Goal: Task Accomplishment & Management: Use online tool/utility

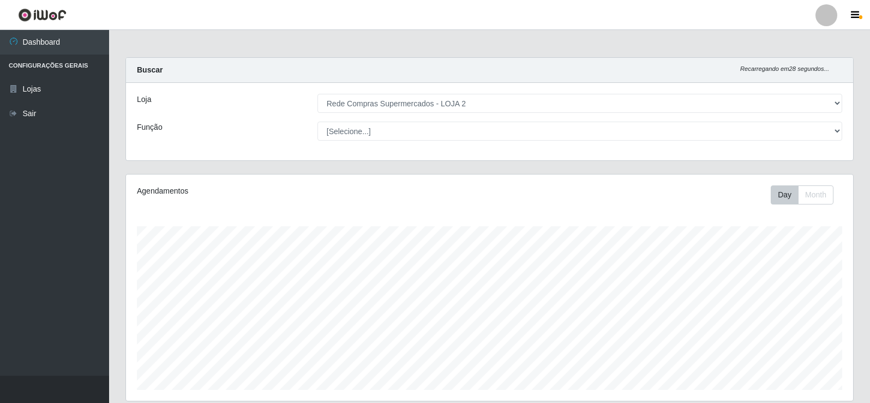
select select "161"
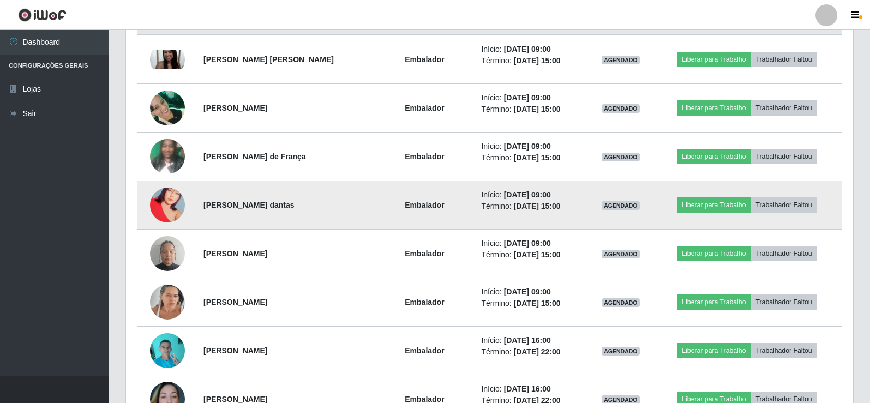
scroll to position [376, 0]
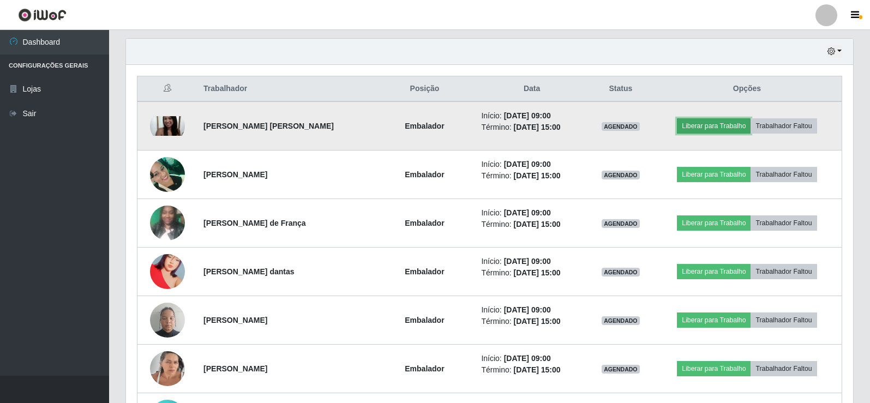
click at [695, 125] on button "Liberar para Trabalho" at bounding box center [714, 125] width 74 height 15
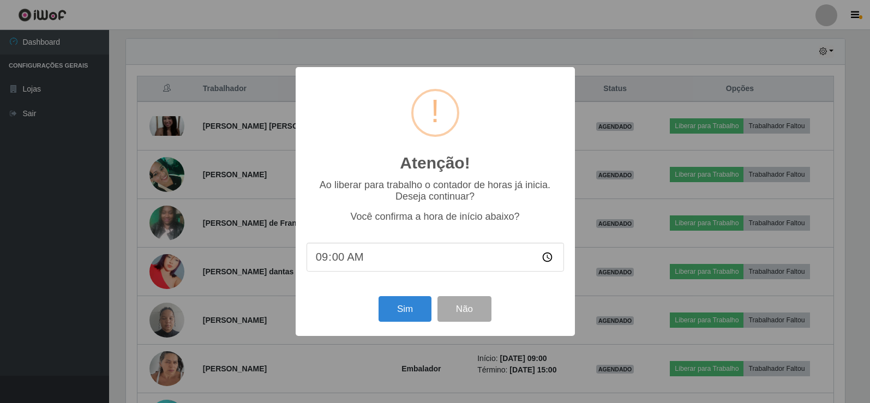
scroll to position [226, 721]
click at [393, 311] on button "Sim" at bounding box center [406, 309] width 53 height 26
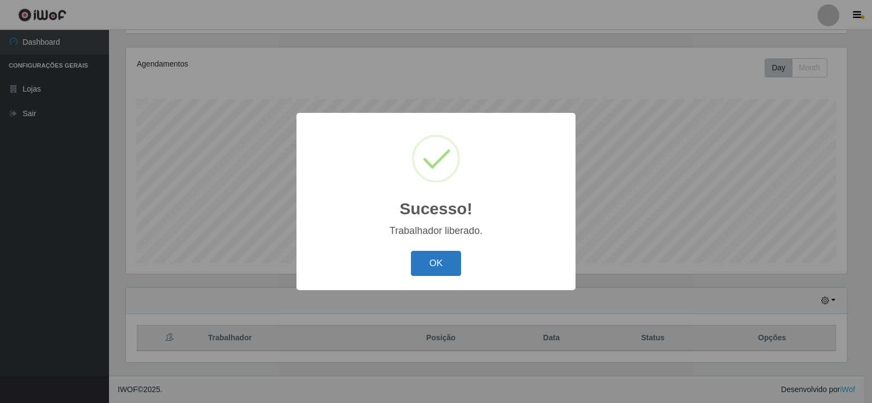
click at [453, 261] on button "OK" at bounding box center [436, 264] width 51 height 26
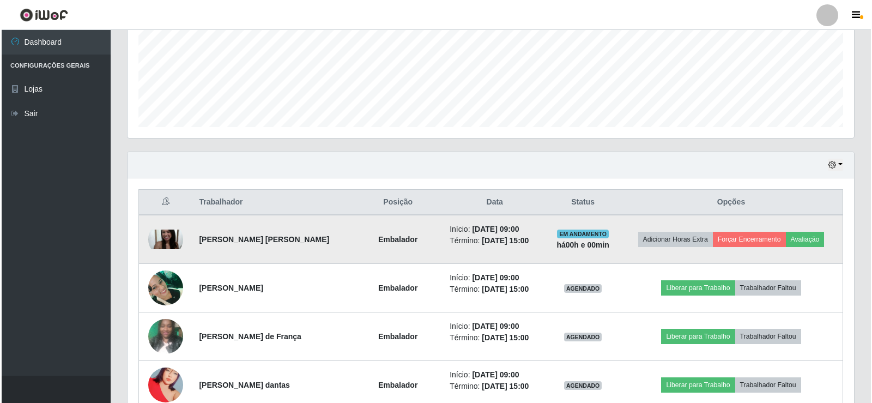
scroll to position [236, 0]
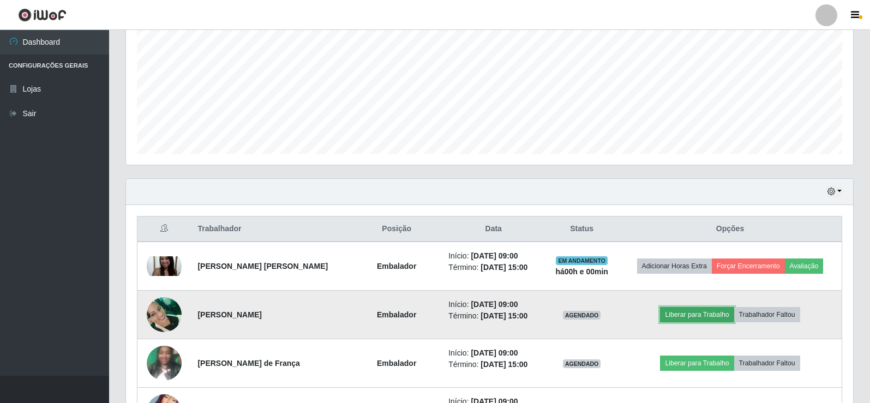
click at [696, 318] on button "Liberar para Trabalho" at bounding box center [697, 314] width 74 height 15
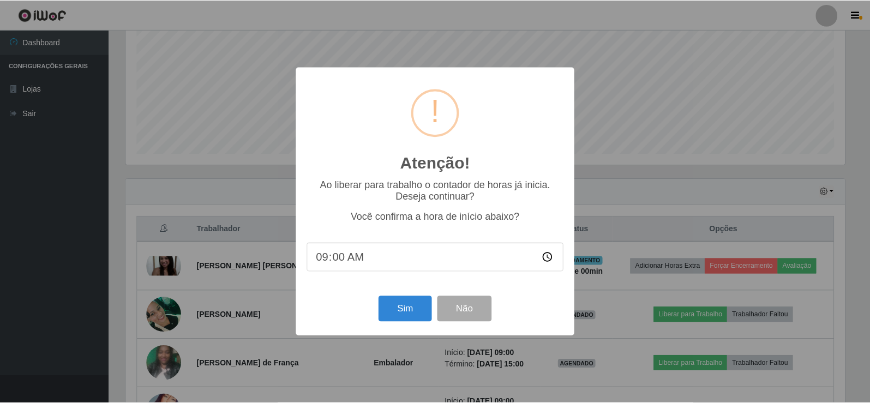
scroll to position [226, 721]
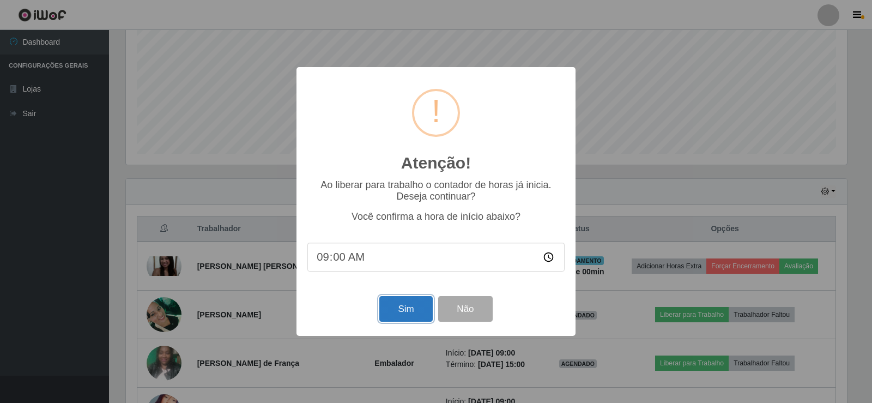
click at [404, 308] on button "Sim" at bounding box center [406, 309] width 53 height 26
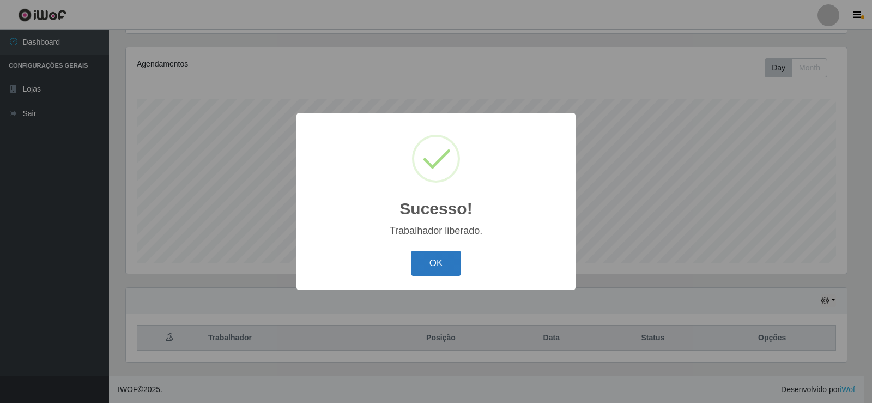
click at [446, 263] on button "OK" at bounding box center [436, 264] width 51 height 26
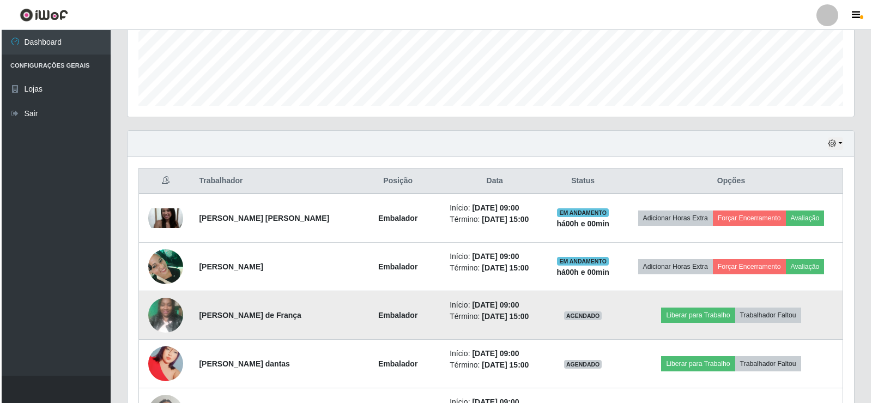
scroll to position [291, 0]
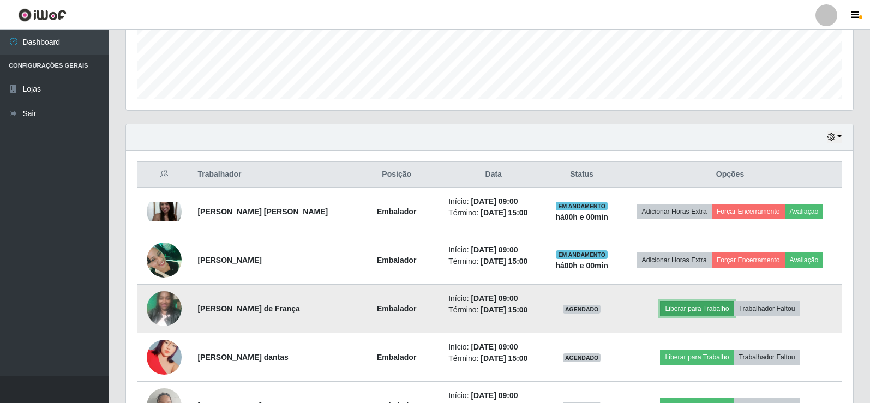
click at [696, 308] on button "Liberar para Trabalho" at bounding box center [697, 308] width 74 height 15
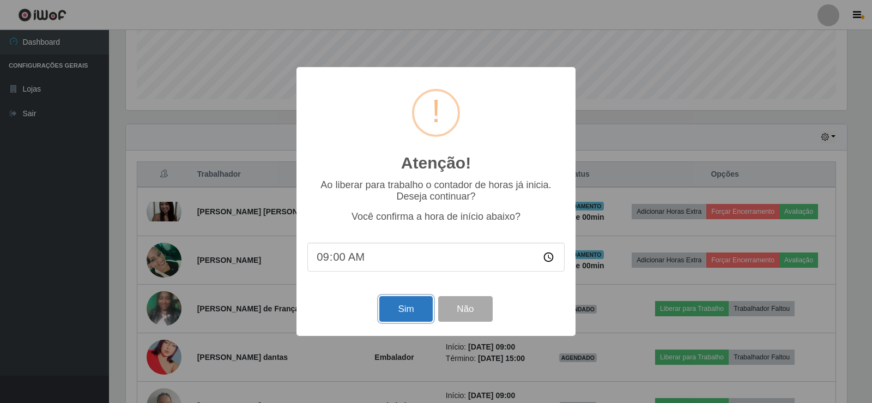
click at [396, 314] on button "Sim" at bounding box center [406, 309] width 53 height 26
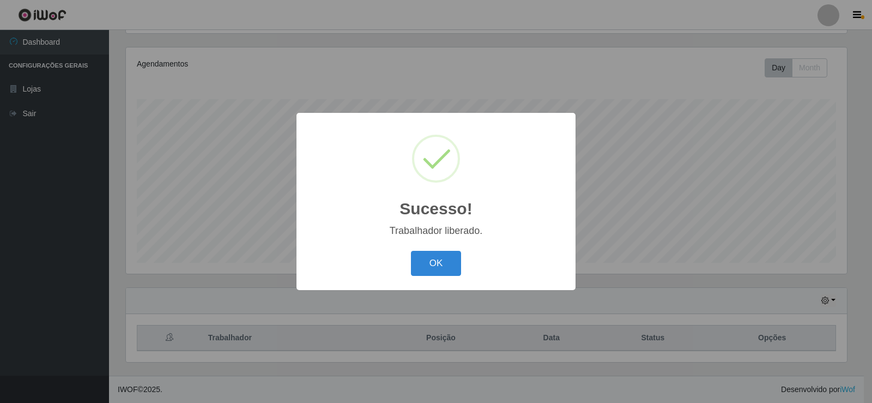
scroll to position [0, 0]
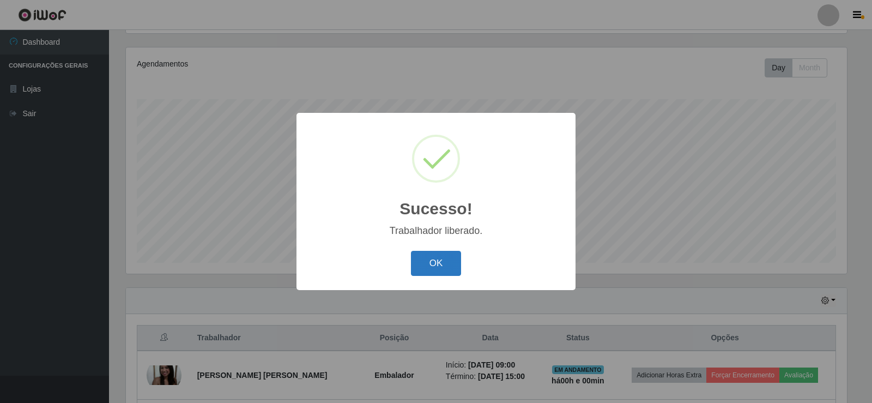
drag, startPoint x: 459, startPoint y: 257, endPoint x: 438, endPoint y: 267, distance: 22.9
click at [459, 258] on button "OK" at bounding box center [436, 264] width 51 height 26
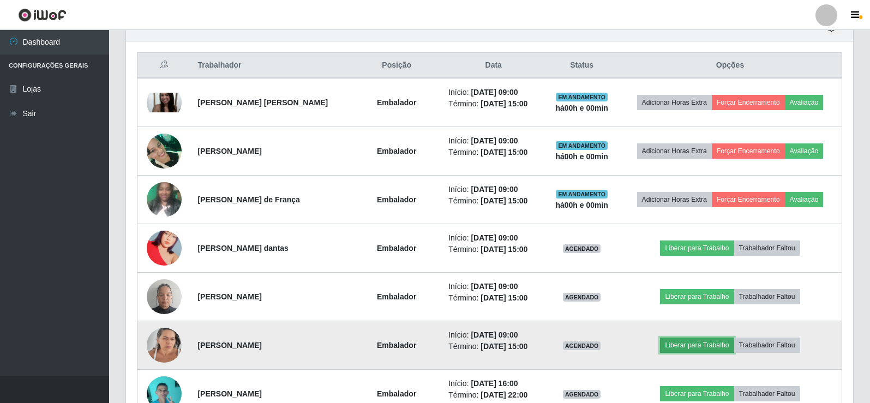
click at [684, 345] on button "Liberar para Trabalho" at bounding box center [697, 345] width 74 height 15
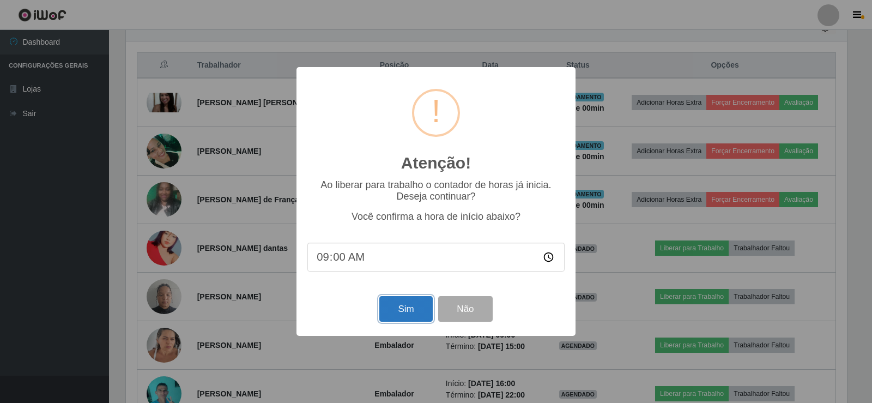
click at [405, 305] on button "Sim" at bounding box center [406, 309] width 53 height 26
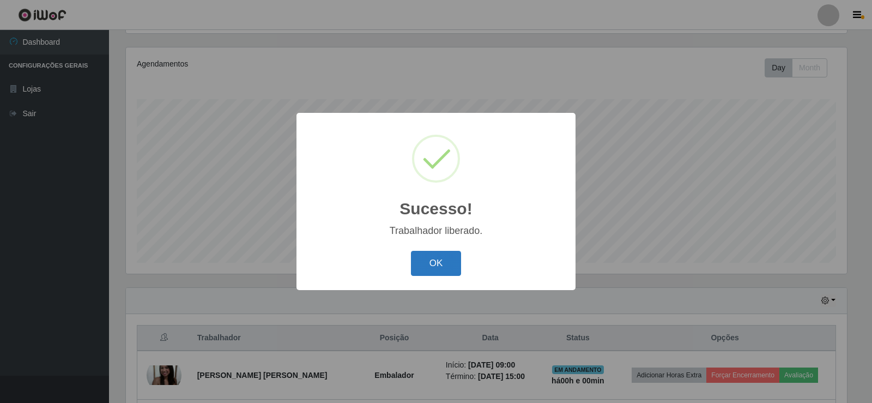
click at [442, 263] on button "OK" at bounding box center [436, 264] width 51 height 26
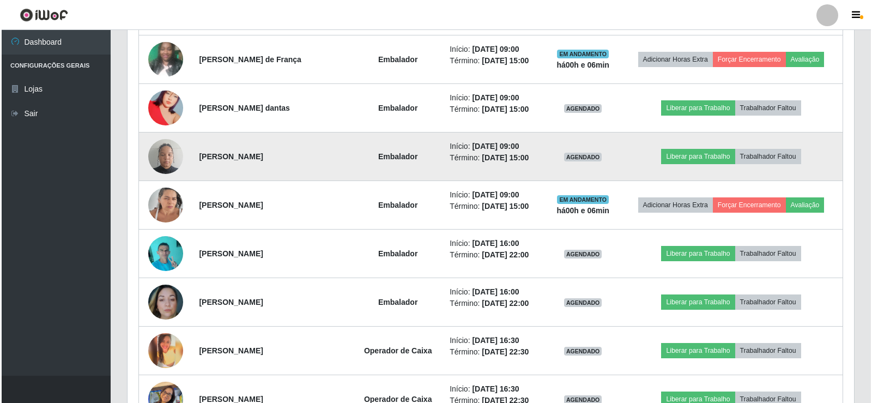
scroll to position [485, 0]
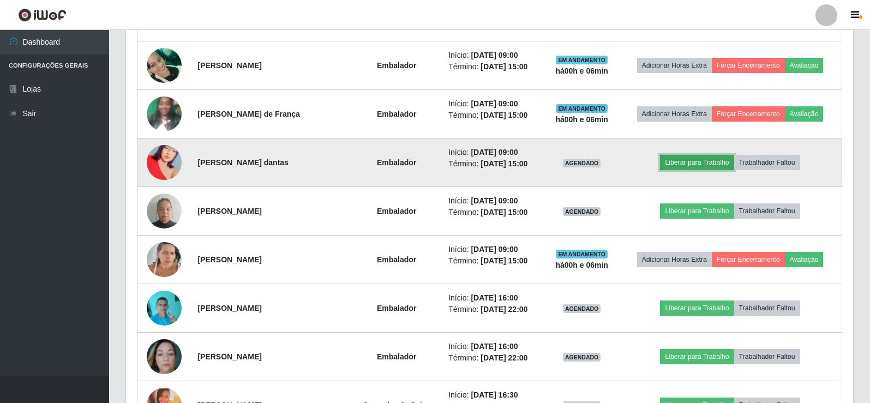
click at [677, 162] on button "Liberar para Trabalho" at bounding box center [697, 162] width 74 height 15
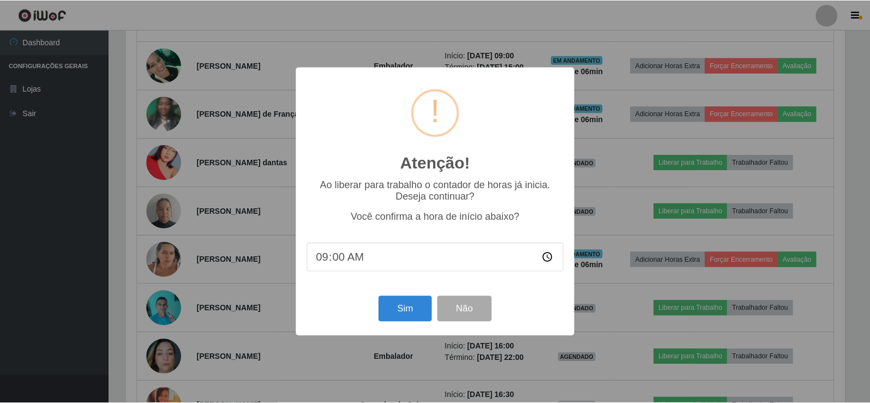
scroll to position [226, 721]
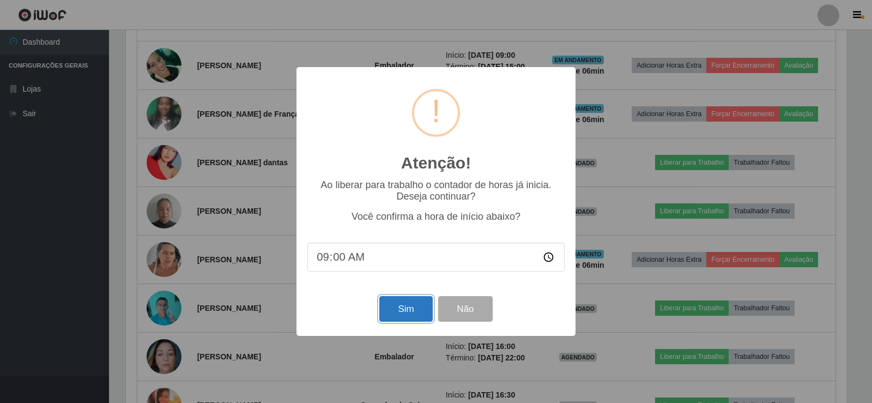
click at [413, 315] on button "Sim" at bounding box center [406, 309] width 53 height 26
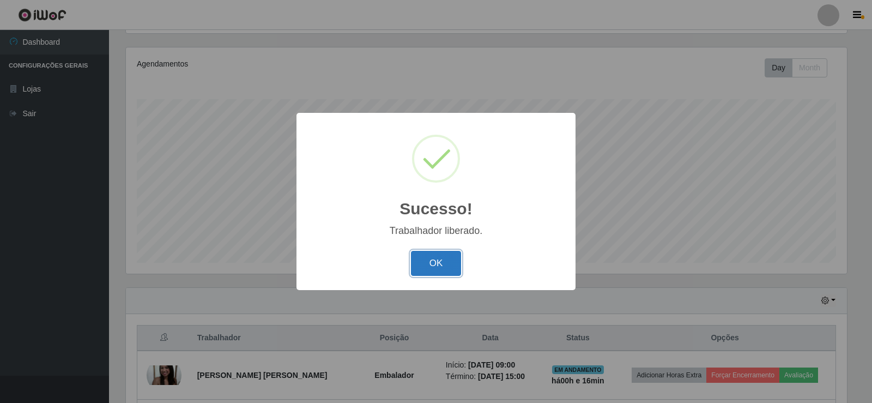
click at [446, 262] on button "OK" at bounding box center [436, 264] width 51 height 26
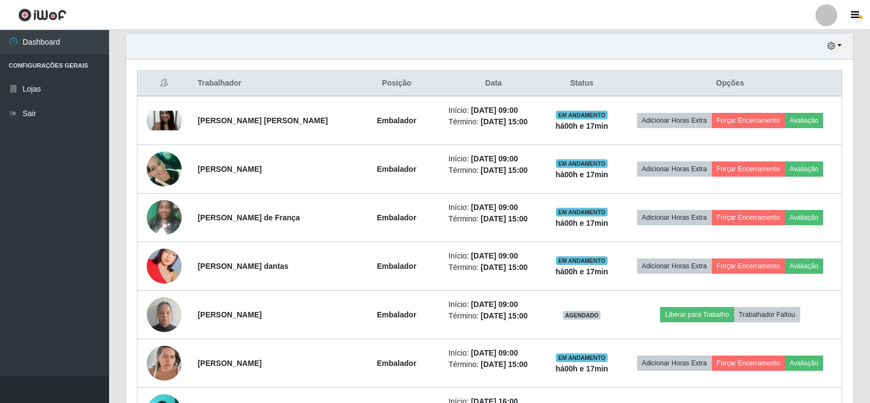
scroll to position [436, 0]
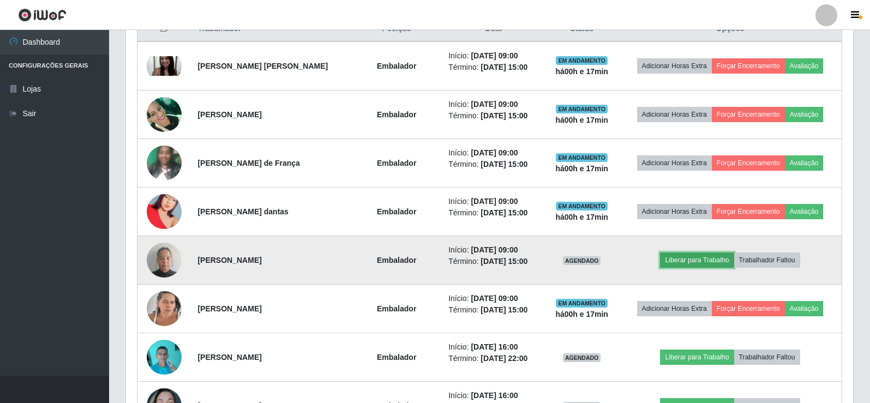
click at [697, 262] on button "Liberar para Trabalho" at bounding box center [697, 259] width 74 height 15
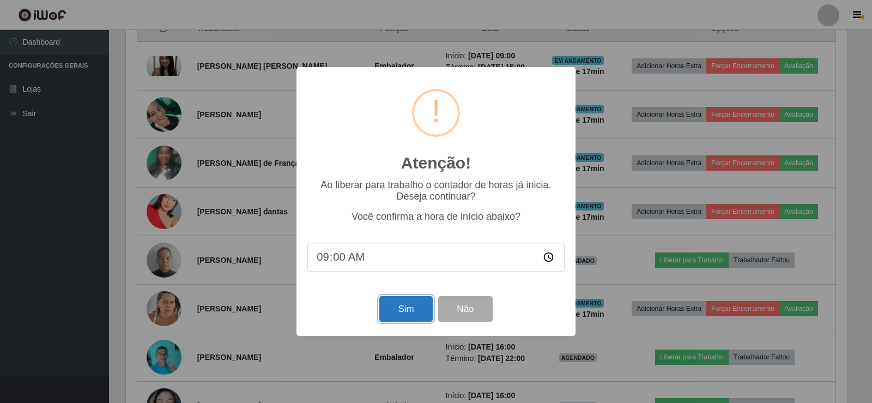
click at [412, 313] on button "Sim" at bounding box center [406, 309] width 53 height 26
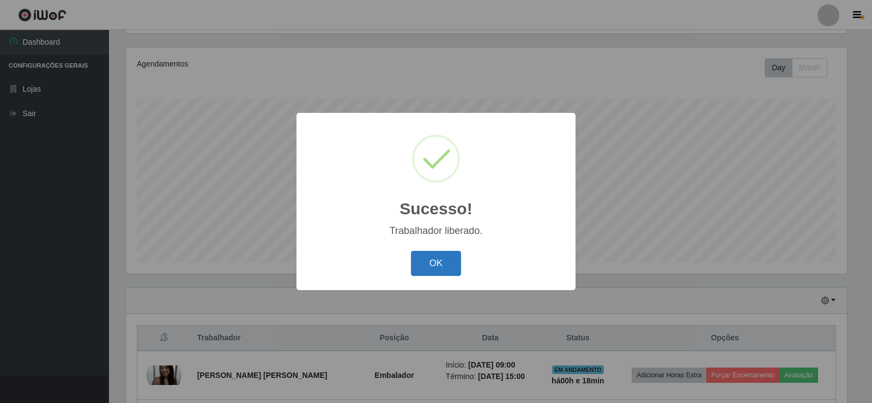
click at [453, 273] on button "OK" at bounding box center [436, 264] width 51 height 26
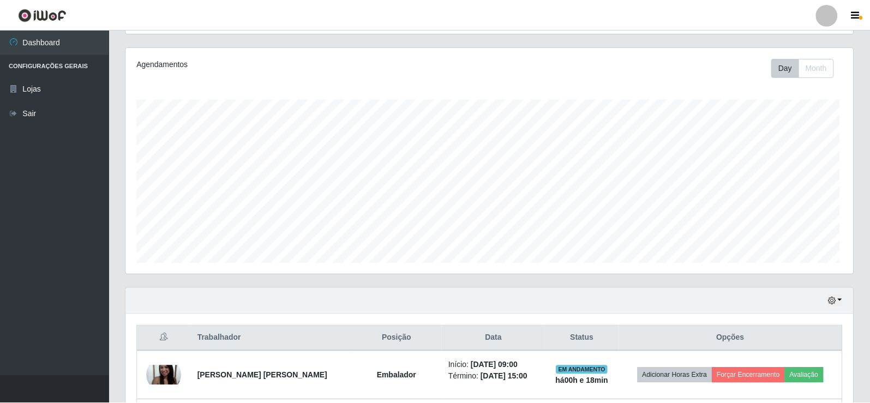
scroll to position [226, 727]
